Goal: Communication & Community: Connect with others

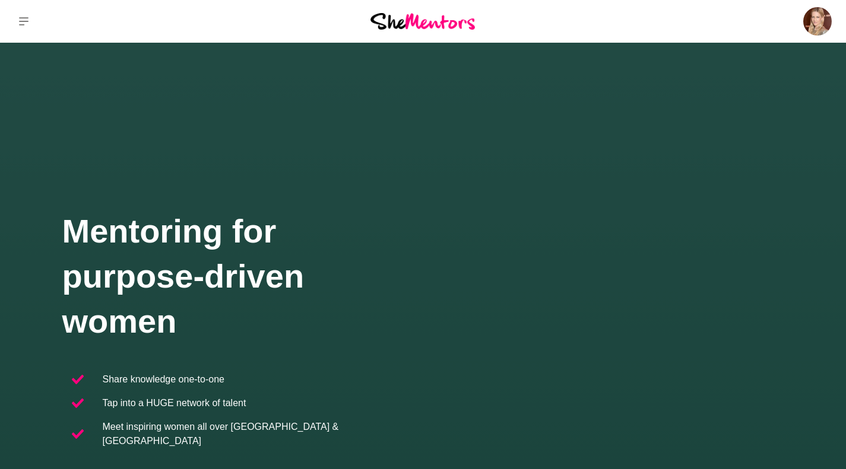
click at [811, 24] on img at bounding box center [817, 21] width 28 height 28
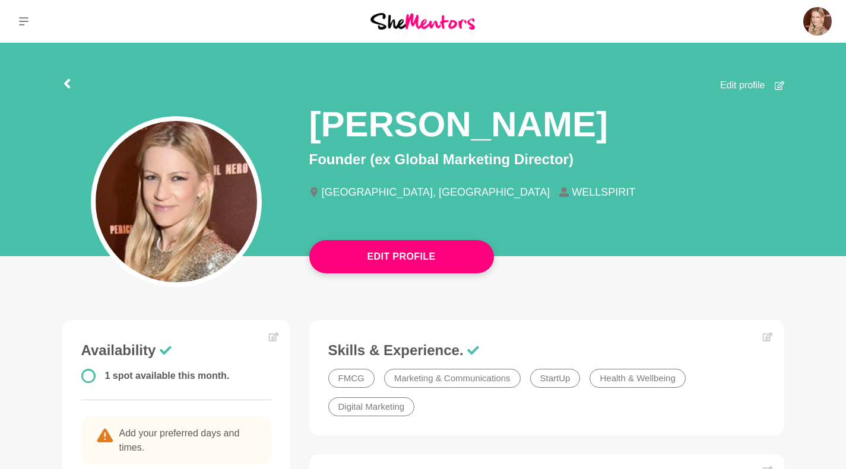
click at [0, 0] on p "Messages" at bounding box center [0, 0] width 0 height 0
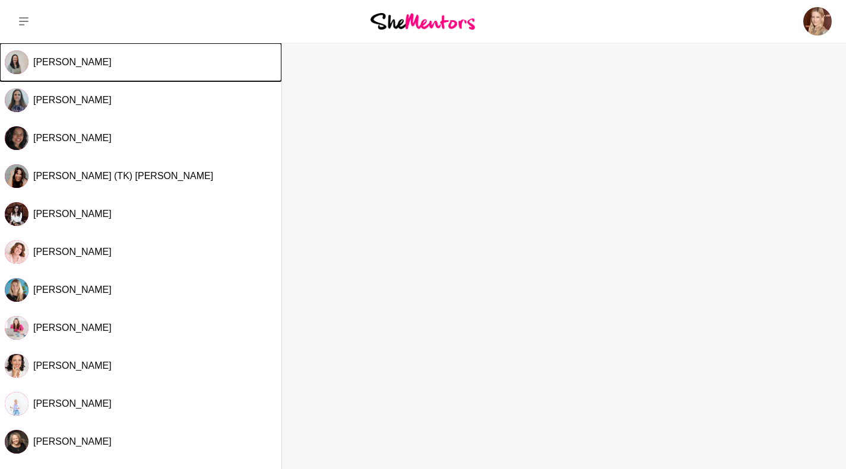
click at [52, 59] on span "[PERSON_NAME]" at bounding box center [72, 62] width 78 height 10
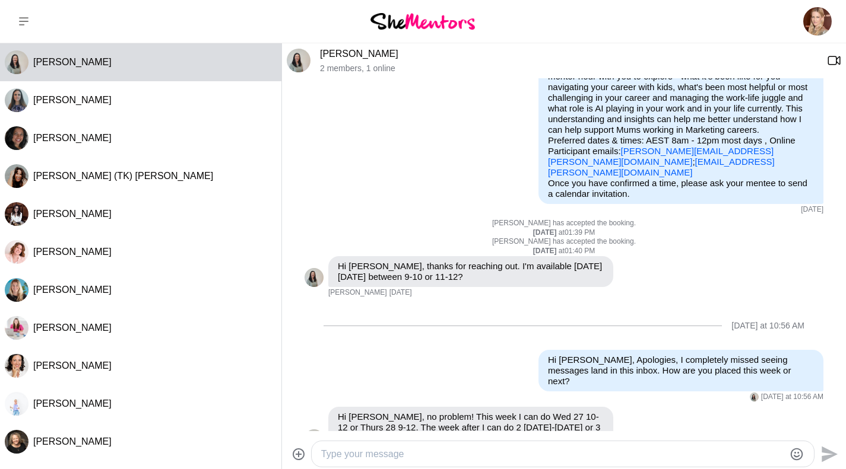
scroll to position [135, 0]
click at [369, 449] on textarea "Type your message" at bounding box center [552, 454] width 463 height 14
type textarea "Great. Let's do 11am [DATE]. I will send you a meeting request. Cheers. Philippa"
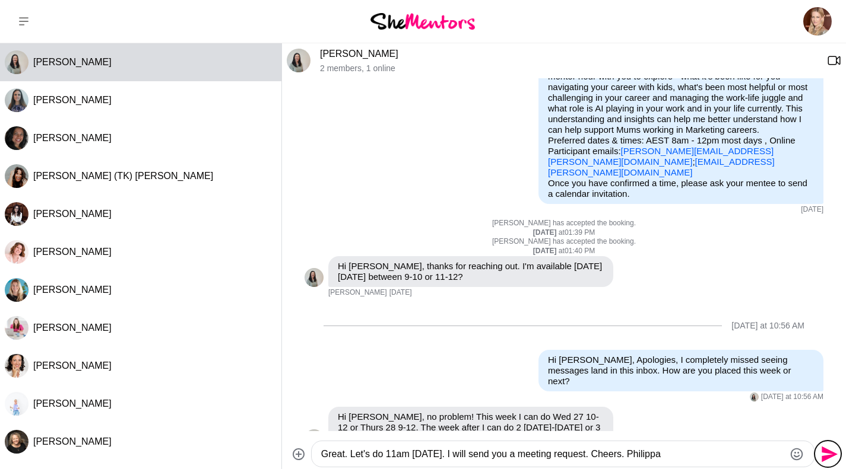
click at [829, 453] on icon "Send" at bounding box center [829, 454] width 16 height 16
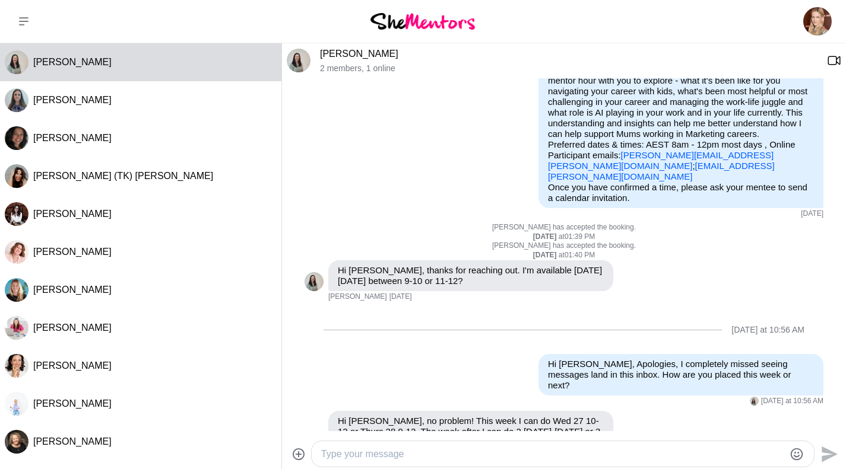
scroll to position [127, 0]
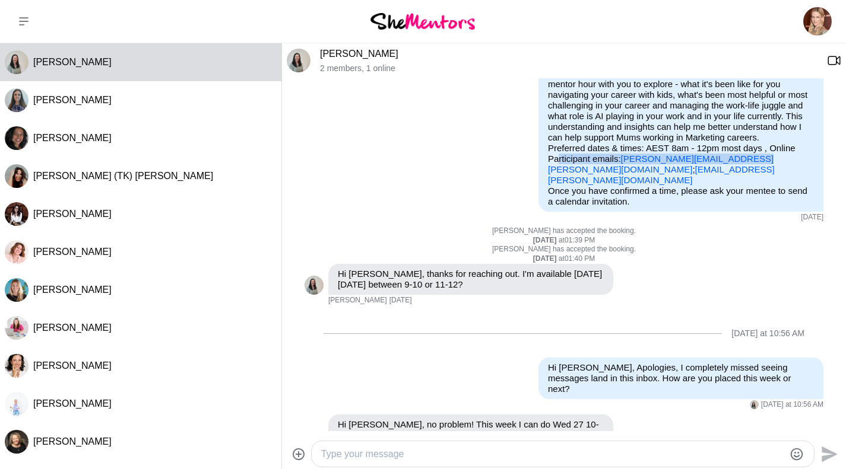
drag, startPoint x: 610, startPoint y: 159, endPoint x: 728, endPoint y: 158, distance: 118.1
click at [728, 158] on p "Purpose of Mentor Hour: Let's talk shop, I need tips Seeking help with: Marketi…" at bounding box center [681, 106] width 266 height 160
copy p "[PERSON_NAME][EMAIL_ADDRESS][PERSON_NAME][DOMAIN_NAME]"
click at [347, 59] on link "[PERSON_NAME]" at bounding box center [359, 54] width 78 height 10
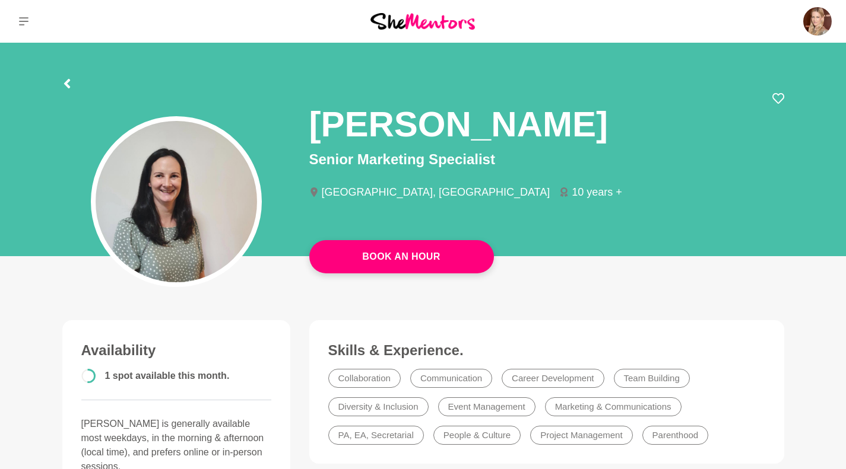
click at [0, 0] on p "Messages" at bounding box center [0, 0] width 0 height 0
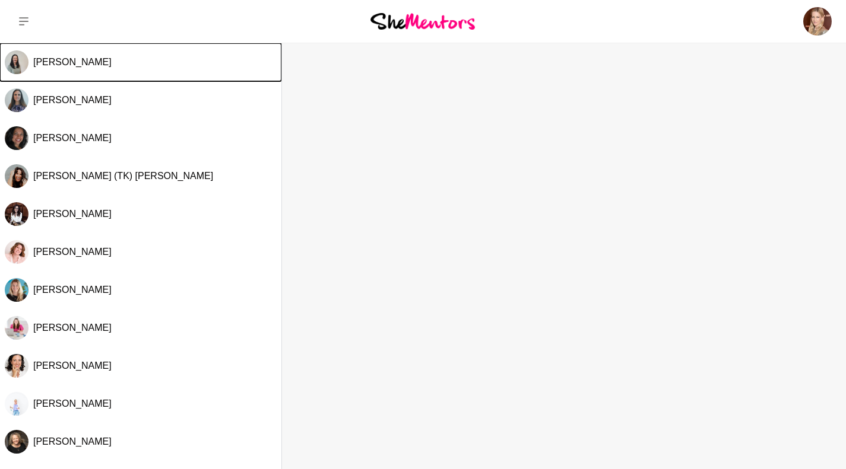
click at [57, 62] on span "[PERSON_NAME]" at bounding box center [72, 62] width 78 height 10
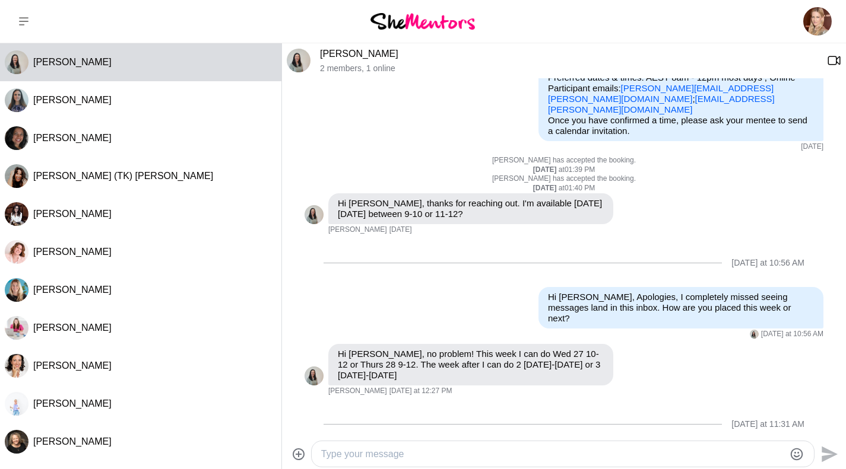
scroll to position [223, 0]
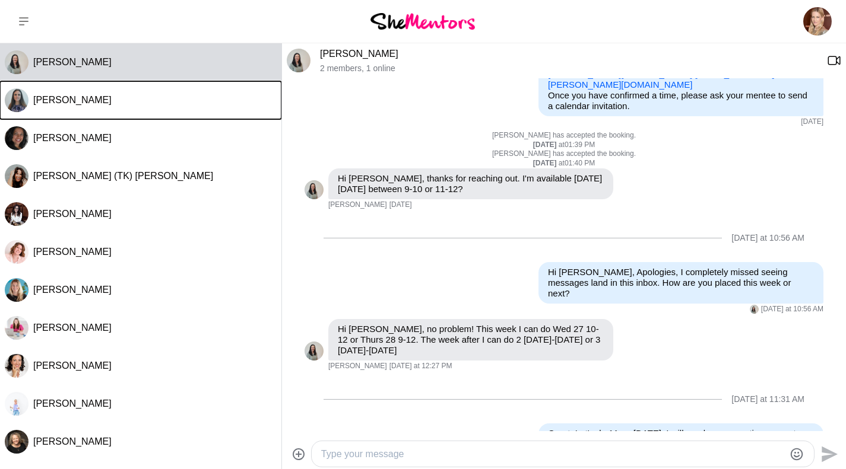
click at [73, 99] on span "[PERSON_NAME]" at bounding box center [72, 100] width 78 height 10
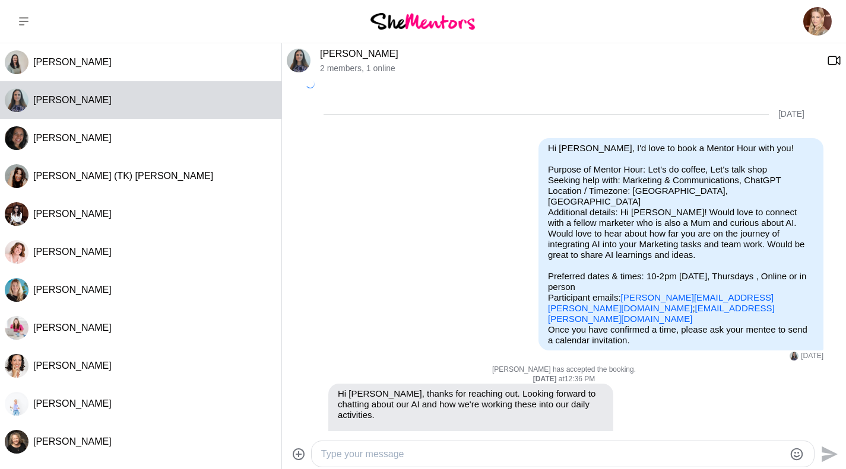
scroll to position [134, 0]
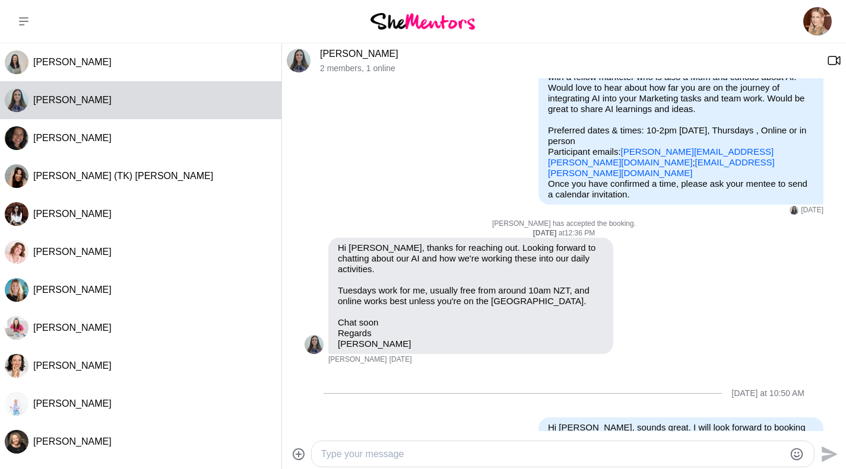
drag, startPoint x: 609, startPoint y: 142, endPoint x: 723, endPoint y: 141, distance: 114.0
click at [723, 141] on p "Purpose of Mentor Hour: Let's do coffee, Let's talk shop Seeking help with: Mar…" at bounding box center [681, 98] width 266 height 160
copy p "[PERSON_NAME][EMAIL_ADDRESS][PERSON_NAME][DOMAIN_NAME]"
